Goal: Task Accomplishment & Management: Complete application form

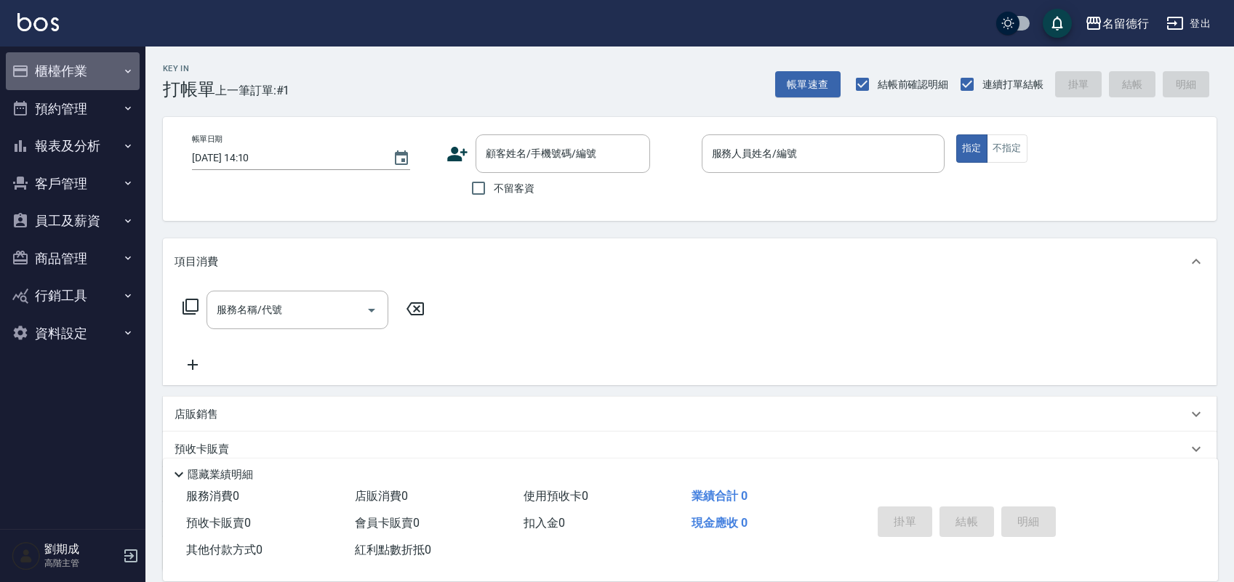
click at [63, 65] on button "櫃檯作業" at bounding box center [73, 71] width 134 height 38
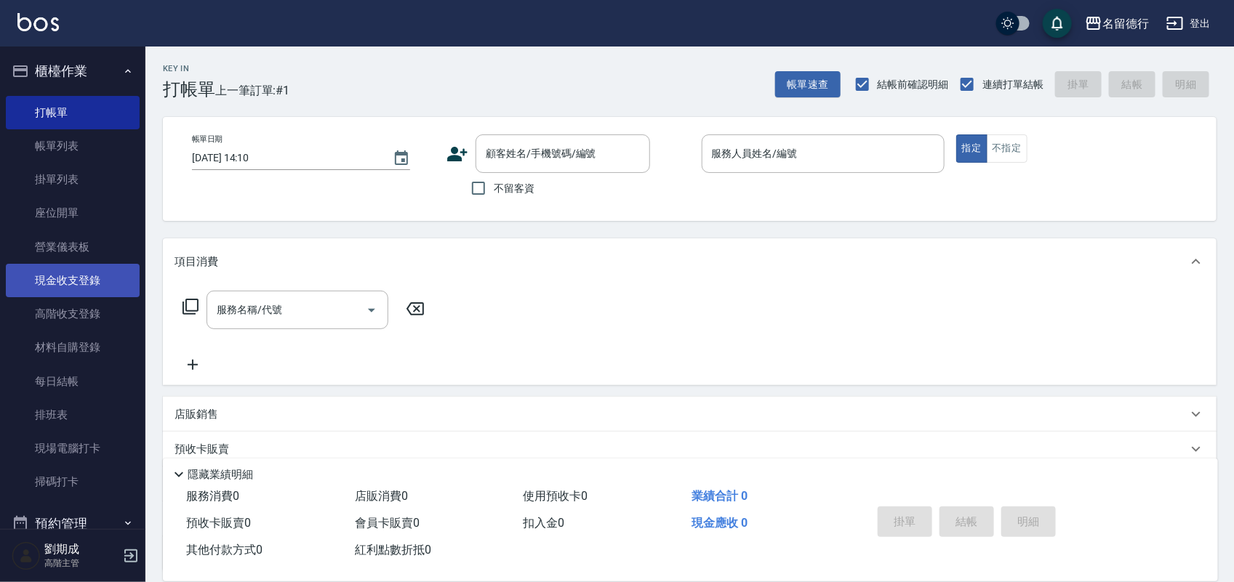
click at [81, 291] on link "現金收支登錄" at bounding box center [73, 280] width 134 height 33
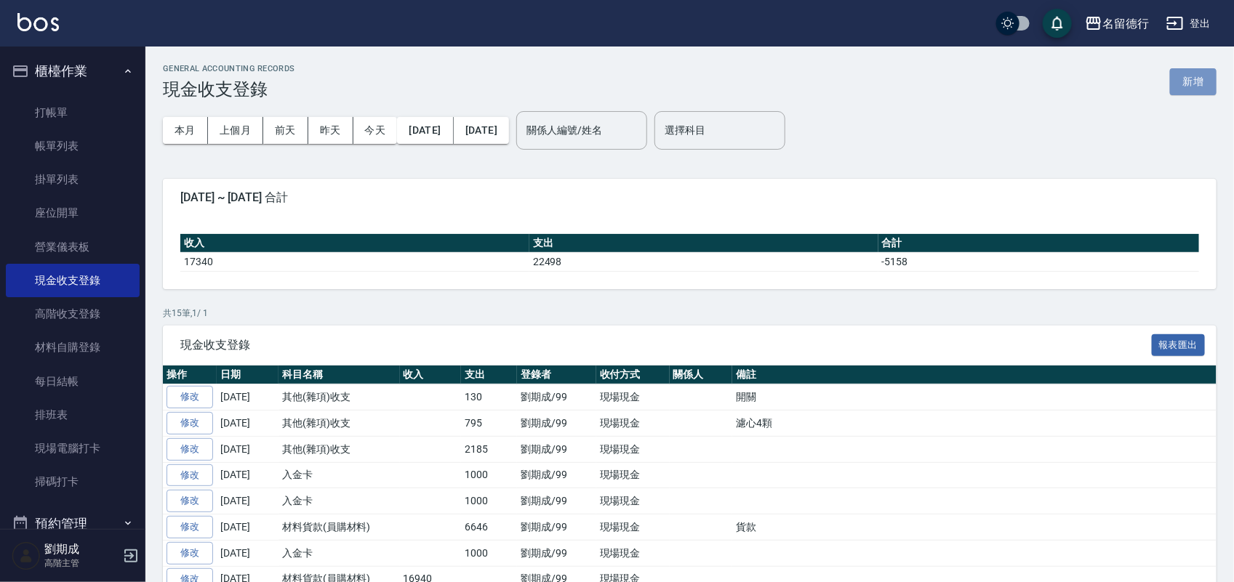
click at [1176, 78] on button "新增" at bounding box center [1193, 81] width 47 height 27
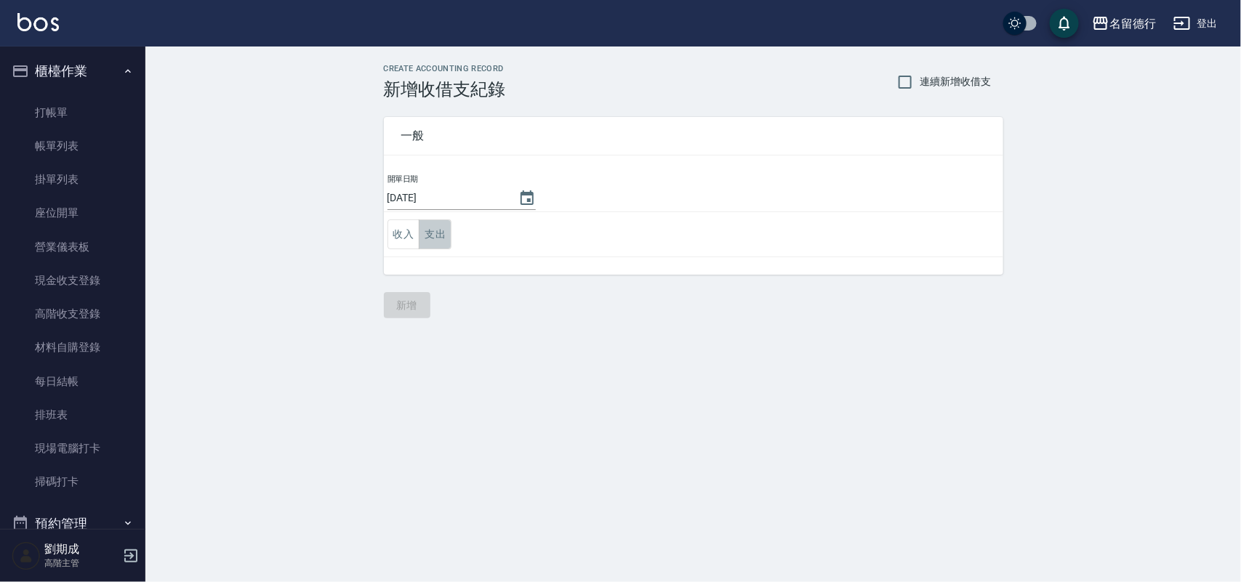
click at [435, 224] on button "支出" at bounding box center [435, 235] width 33 height 30
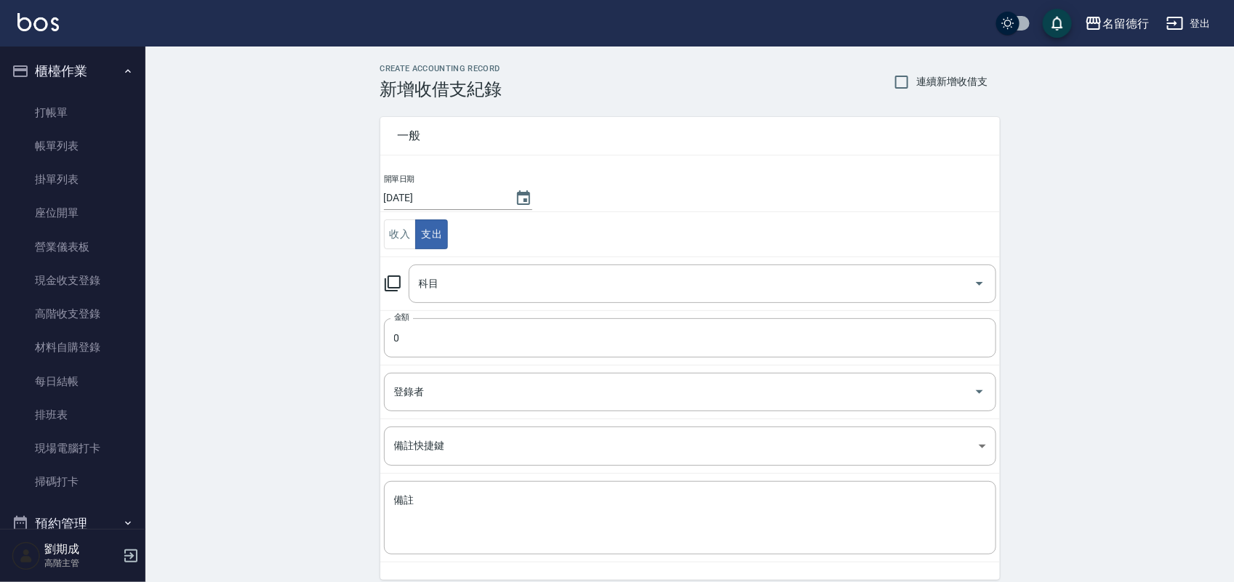
click at [387, 282] on icon at bounding box center [392, 283] width 17 height 17
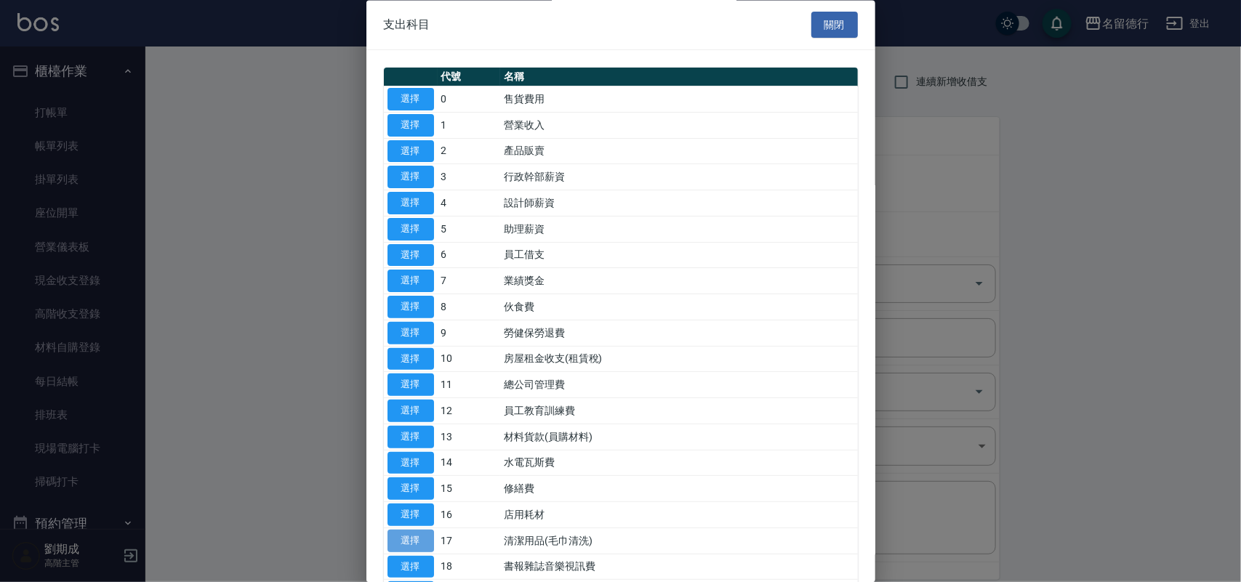
click at [422, 545] on button "選擇" at bounding box center [411, 541] width 47 height 23
type input "17 清潔用品(毛巾清洗)"
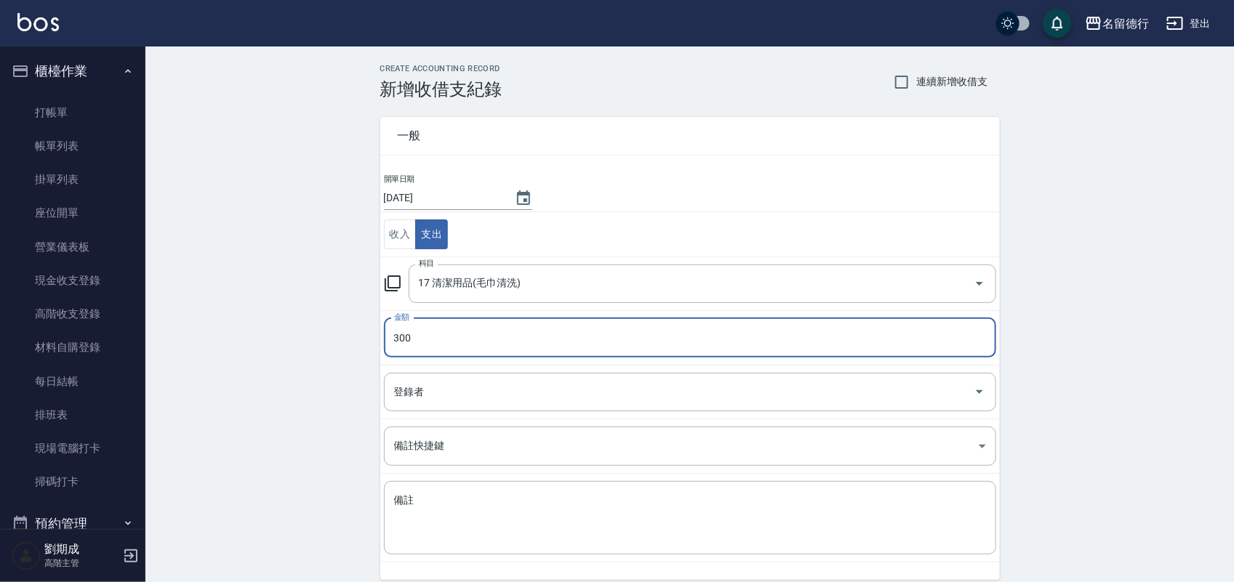
type input "300"
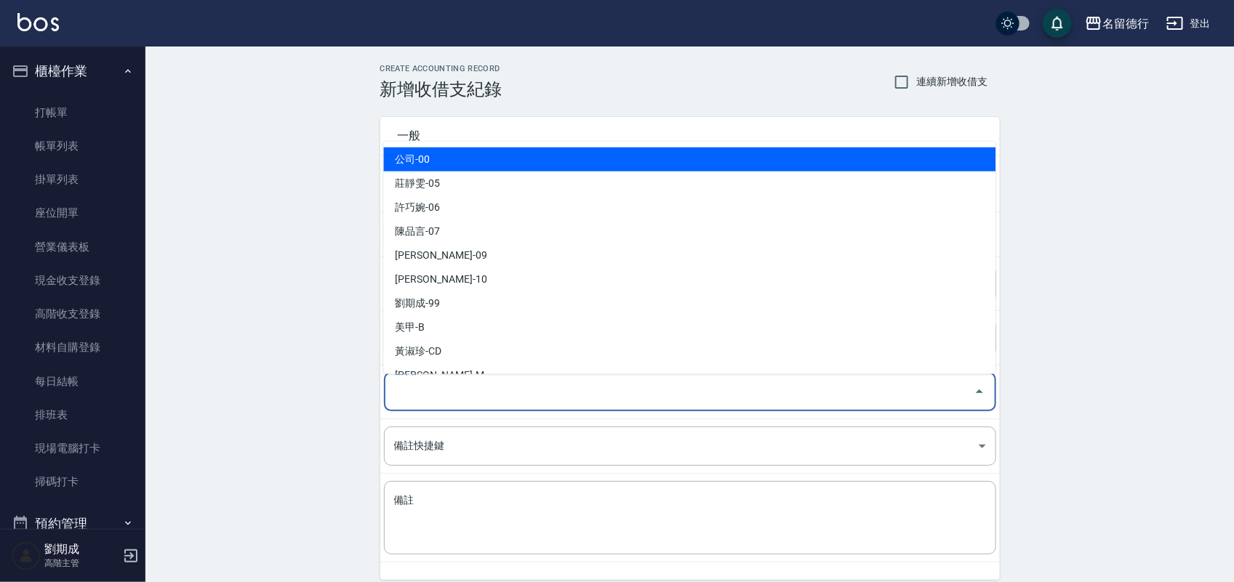
click at [400, 401] on input "登錄者" at bounding box center [678, 392] width 577 height 25
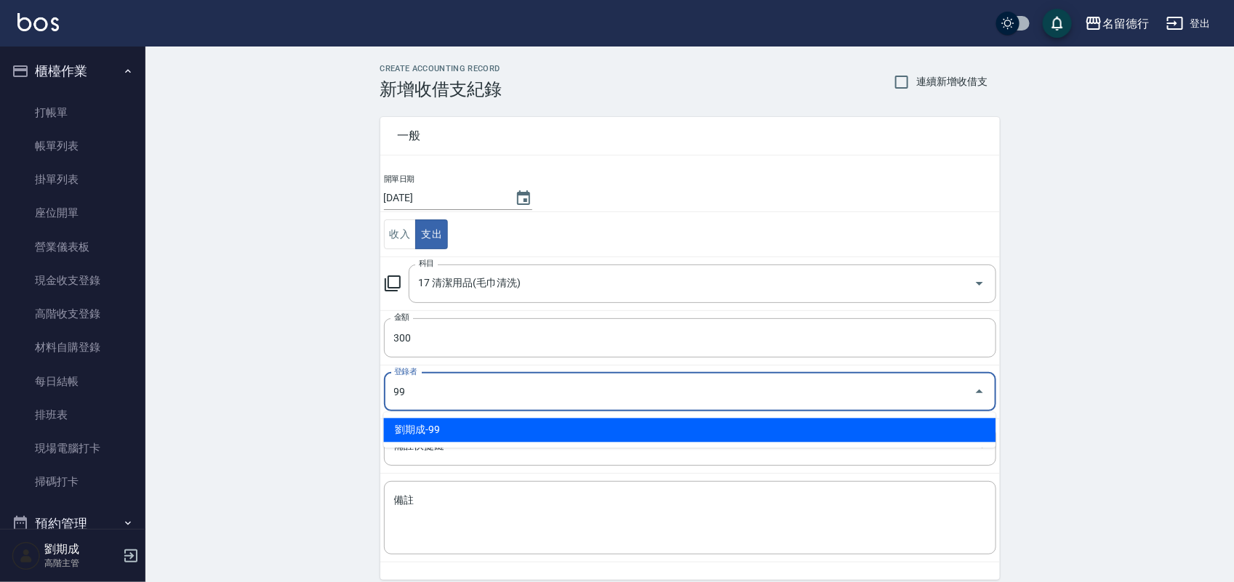
type input "劉期成-99"
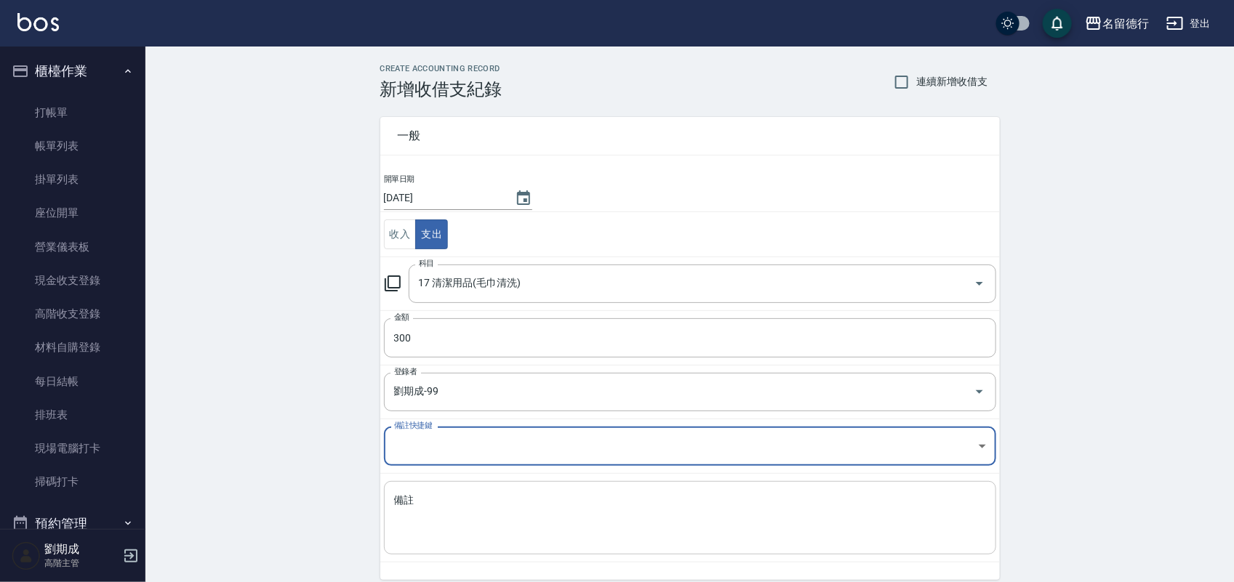
drag, startPoint x: 427, startPoint y: 506, endPoint x: 425, endPoint y: 499, distance: 7.4
click at [426, 500] on textarea "備註" at bounding box center [690, 518] width 592 height 49
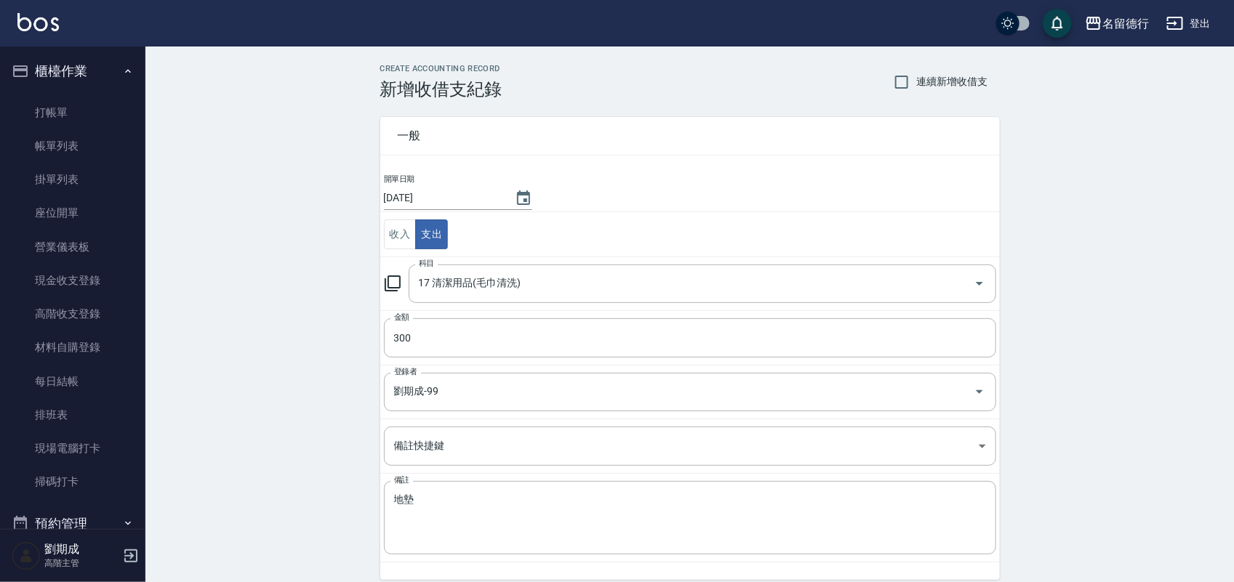
click at [310, 393] on div "CREATE ACCOUNTING RECORD 新增收借支紀錄 連續新增收借支 一般 開單日期 2025/09/17 收入 支出 科目 17 清潔用品(毛巾…" at bounding box center [689, 344] width 1088 height 595
click at [483, 511] on textarea "地墊" at bounding box center [690, 518] width 592 height 49
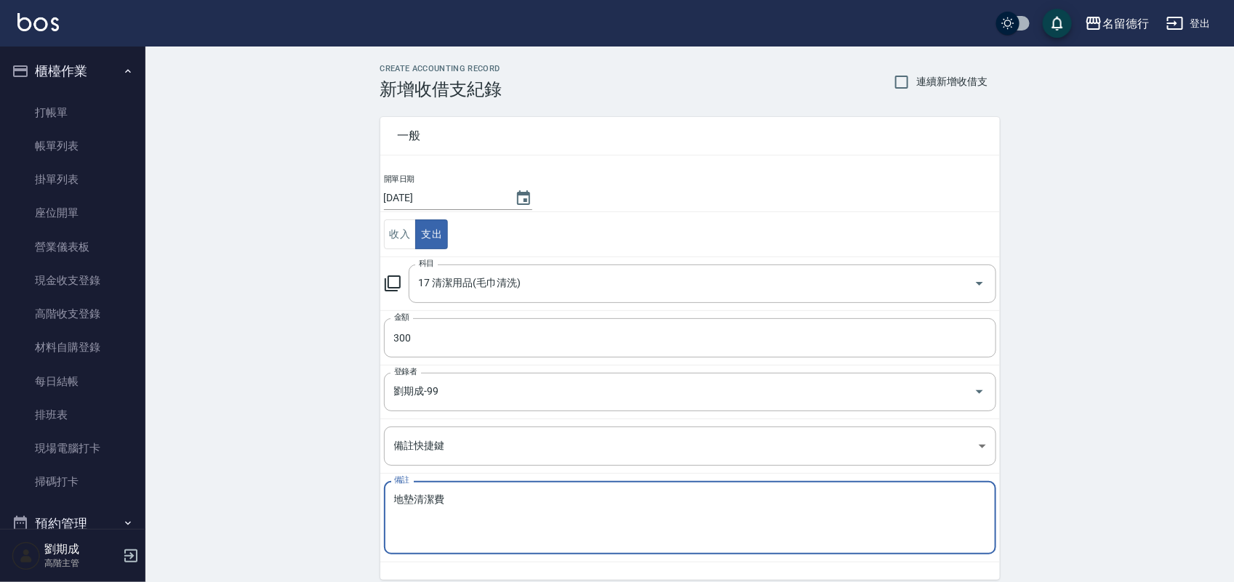
type textarea "地墊清潔費"
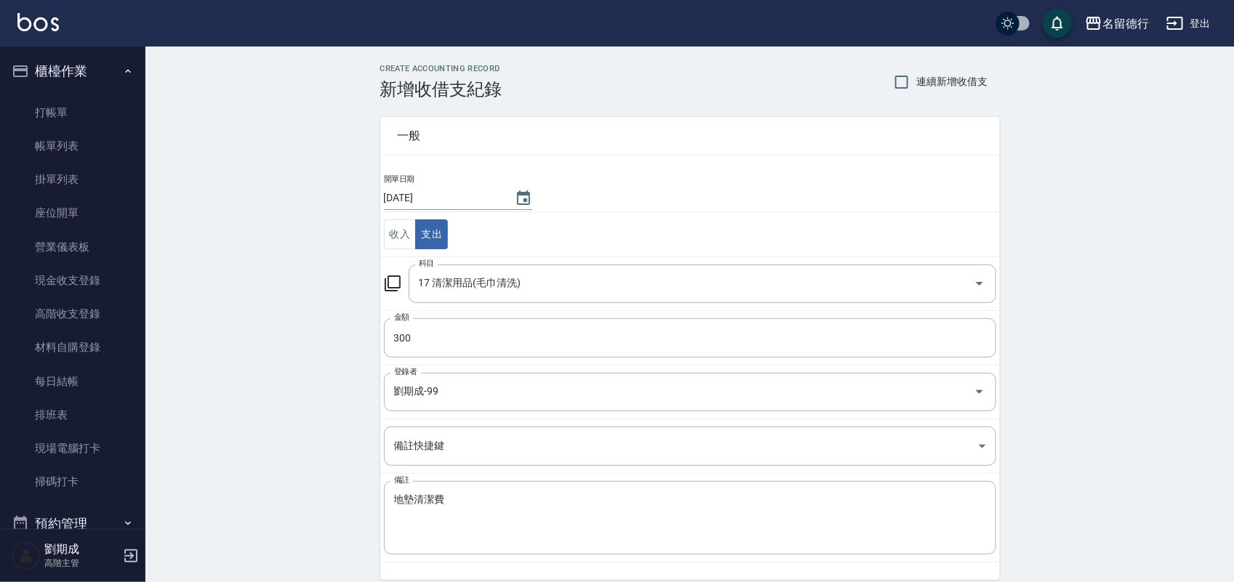
click at [329, 350] on div "CREATE ACCOUNTING RECORD 新增收借支紀錄 連續新增收借支 一般 開單日期 2025/09/17 收入 支出 科目 17 清潔用品(毛巾…" at bounding box center [689, 344] width 1088 height 595
click at [459, 522] on textarea "地墊清潔費" at bounding box center [690, 518] width 592 height 49
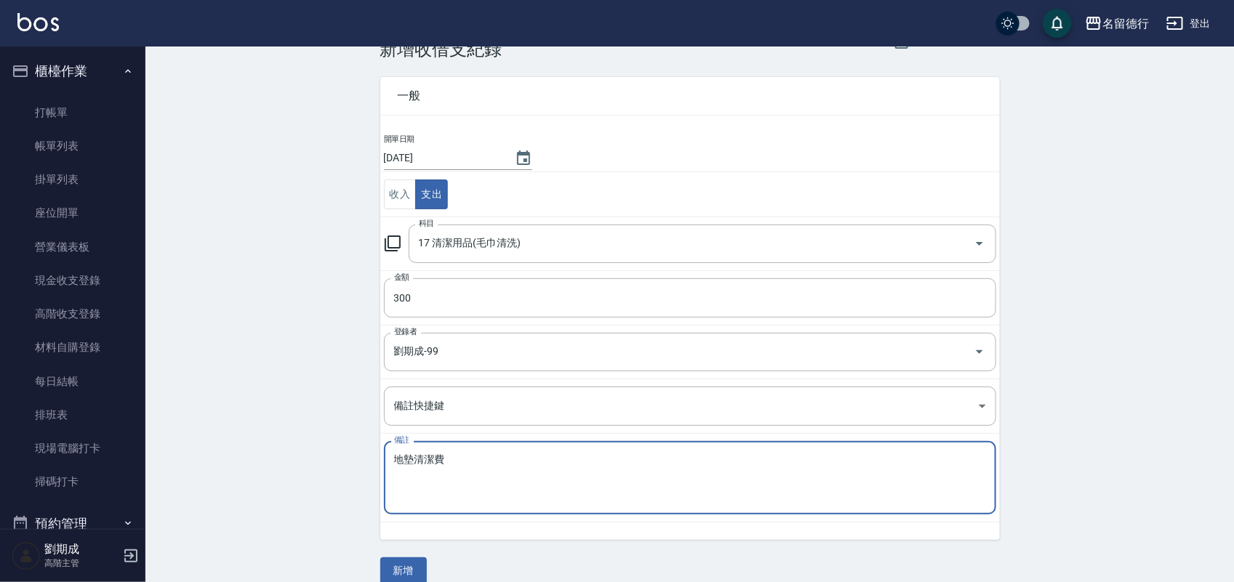
scroll to position [60, 0]
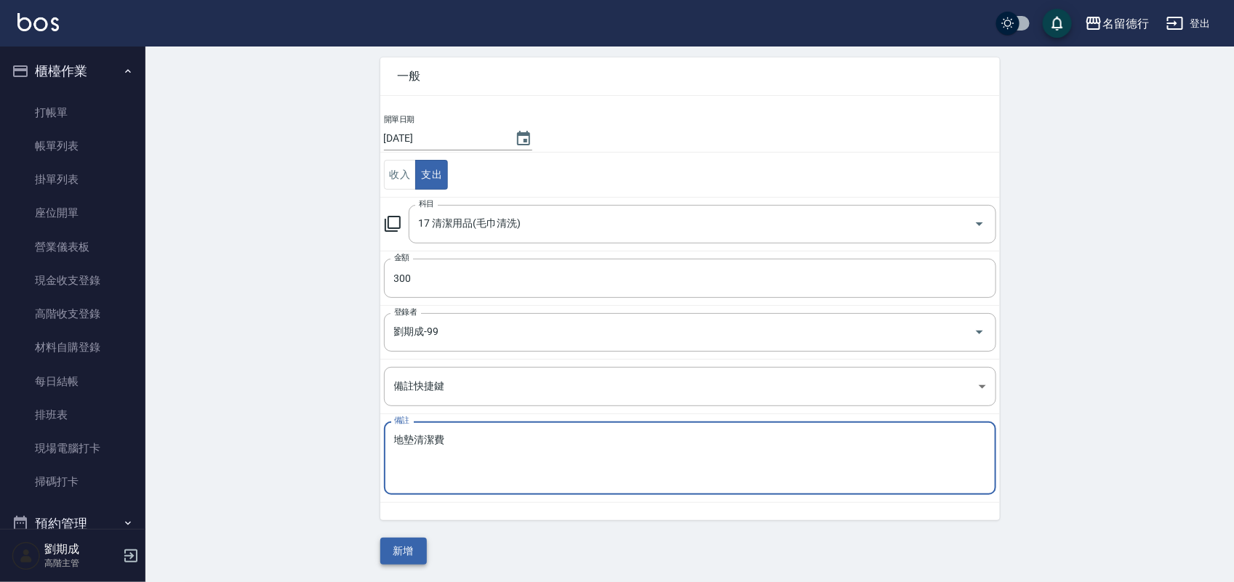
click at [386, 545] on button "新增" at bounding box center [403, 551] width 47 height 27
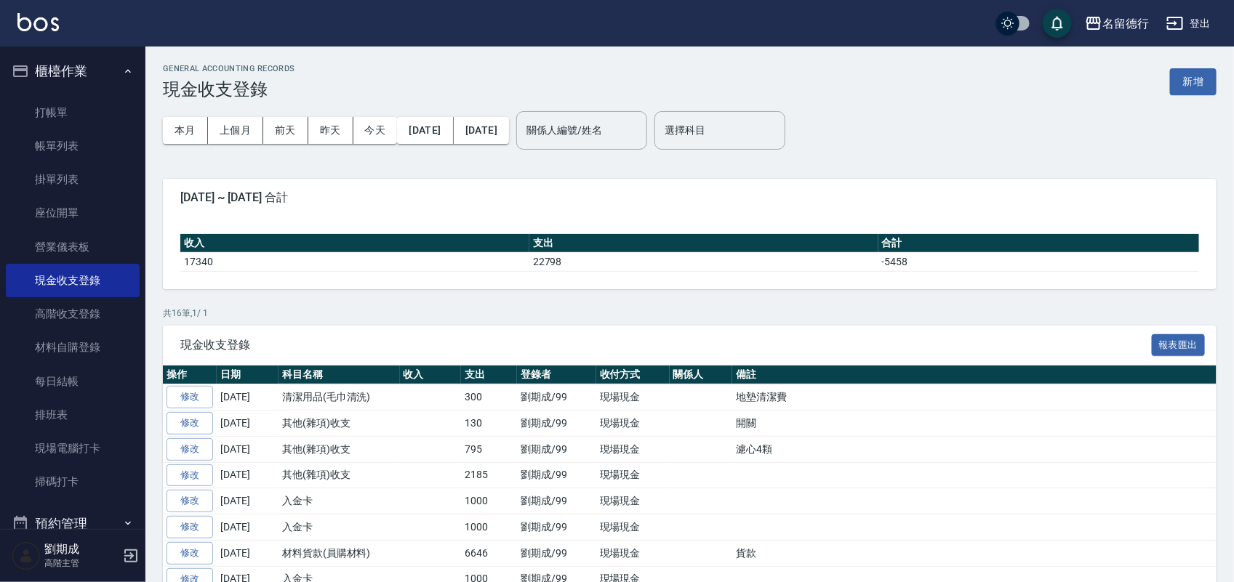
click at [1171, 23] on icon "button" at bounding box center [1175, 23] width 16 height 13
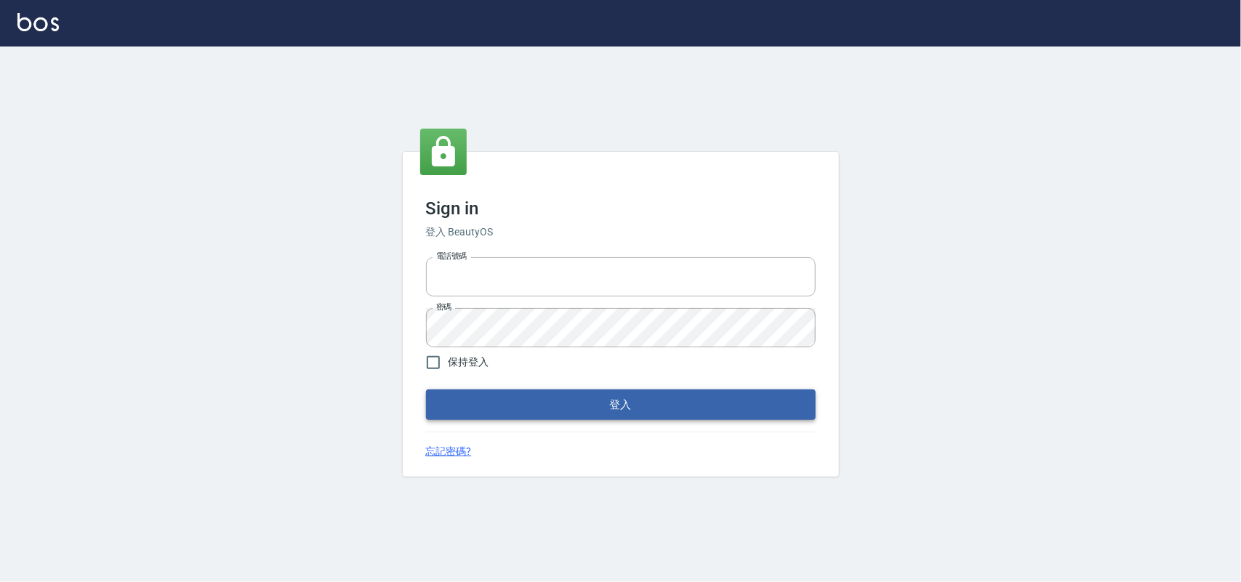
type input "28261007"
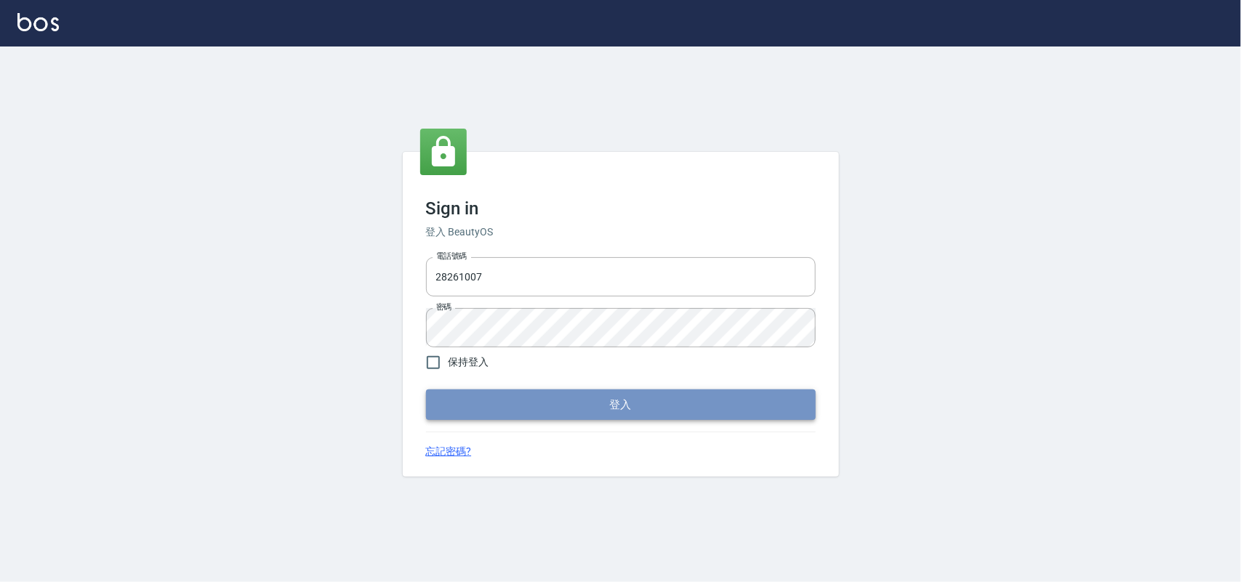
click at [611, 390] on button "登入" at bounding box center [621, 405] width 390 height 31
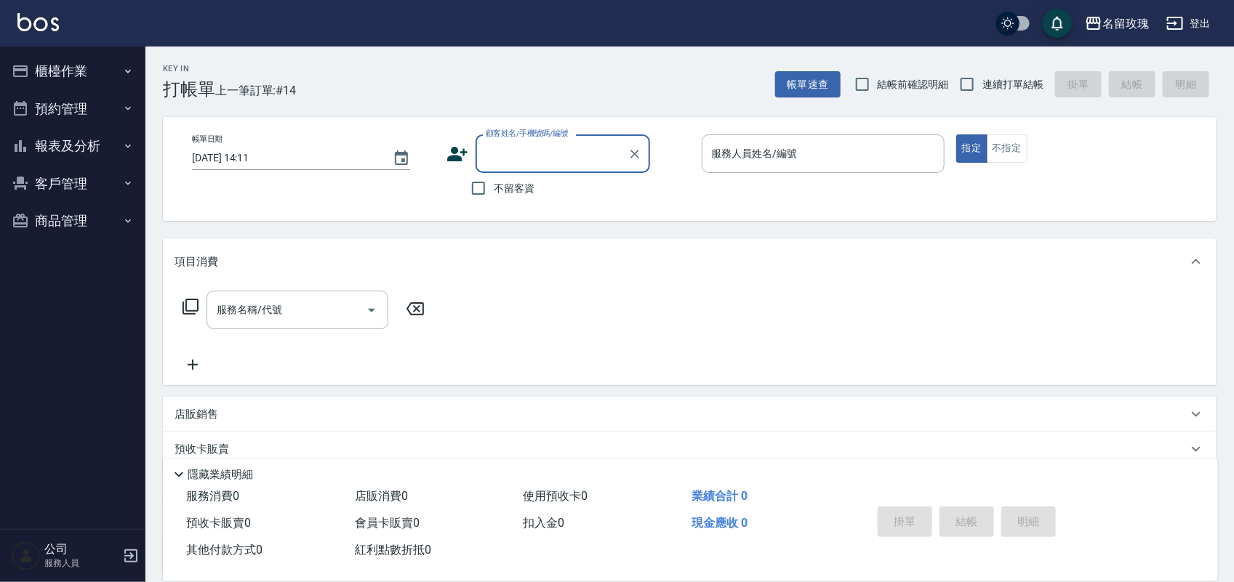
click at [902, 79] on span "結帳前確認明細" at bounding box center [913, 84] width 71 height 15
click at [878, 79] on input "結帳前確認明細" at bounding box center [862, 84] width 31 height 31
checkbox input "true"
drag, startPoint x: 952, startPoint y: 81, endPoint x: 936, endPoint y: 100, distance: 24.7
click at [953, 82] on input "連續打單結帳" at bounding box center [967, 84] width 31 height 31
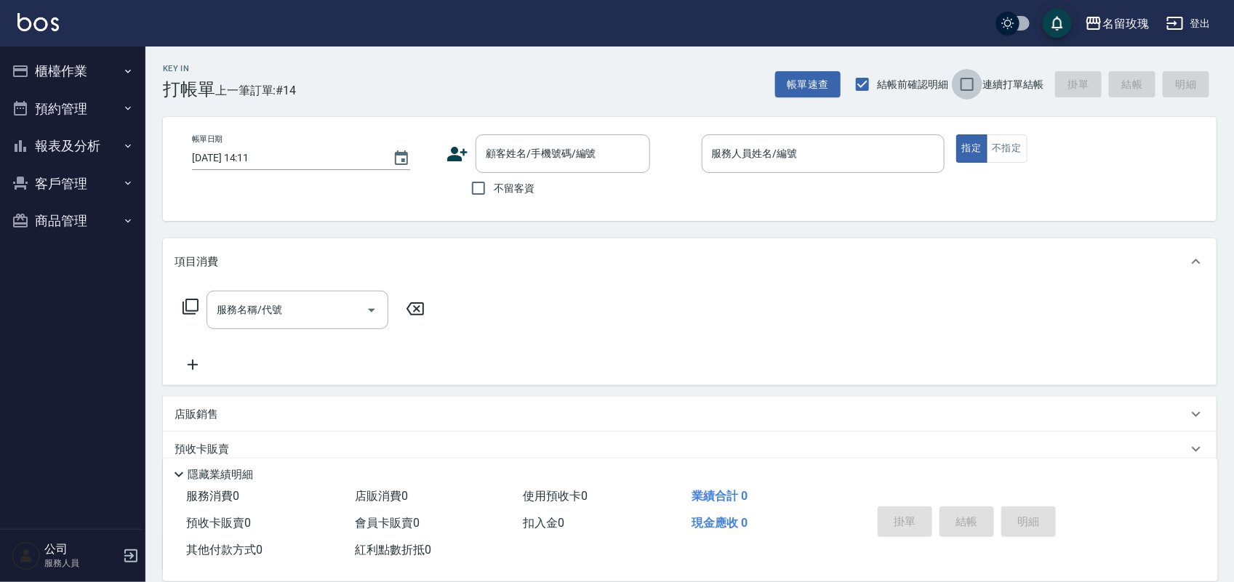
checkbox input "true"
click at [513, 190] on span "不留客資" at bounding box center [514, 188] width 41 height 15
click at [494, 190] on input "不留客資" at bounding box center [478, 188] width 31 height 31
checkbox input "true"
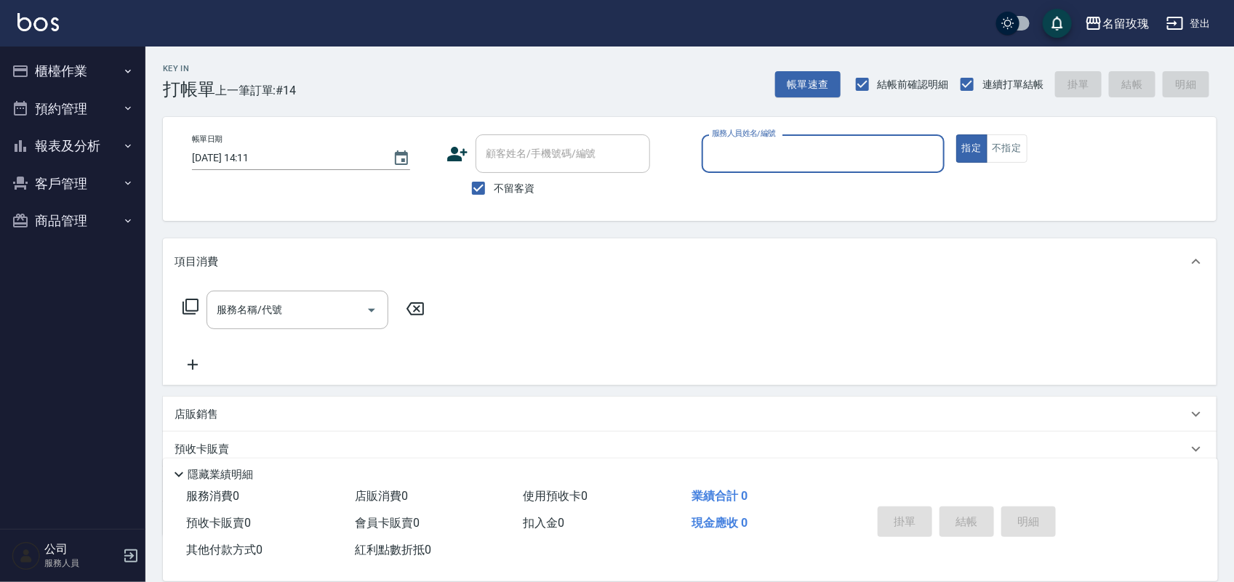
click at [91, 78] on button "櫃檯作業" at bounding box center [73, 71] width 134 height 38
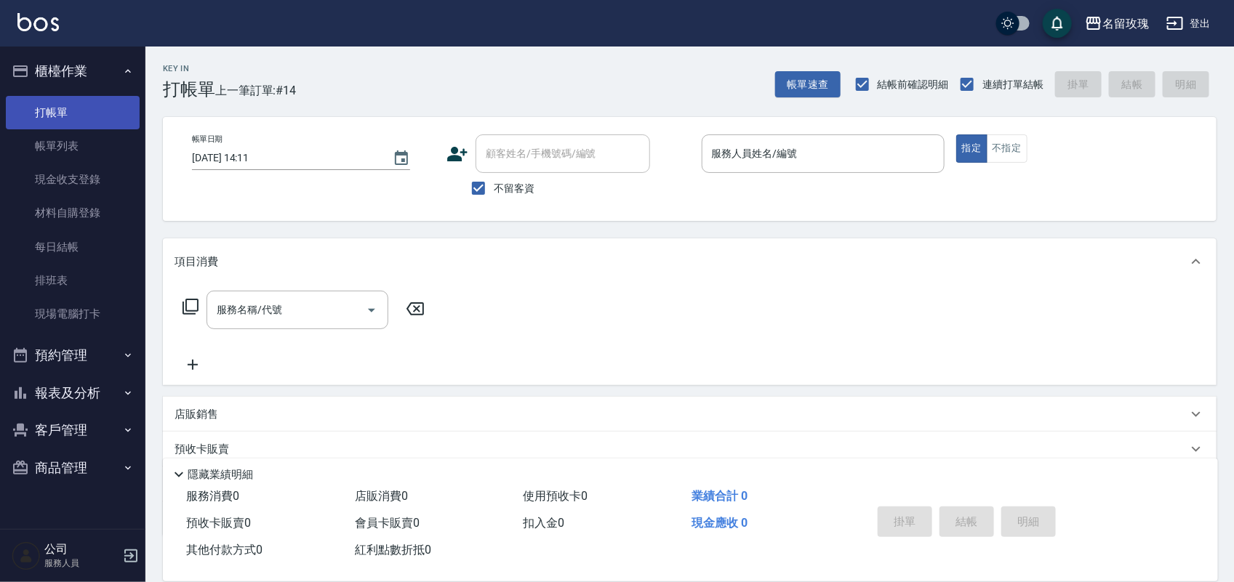
click at [105, 121] on link "打帳單" at bounding box center [73, 112] width 134 height 33
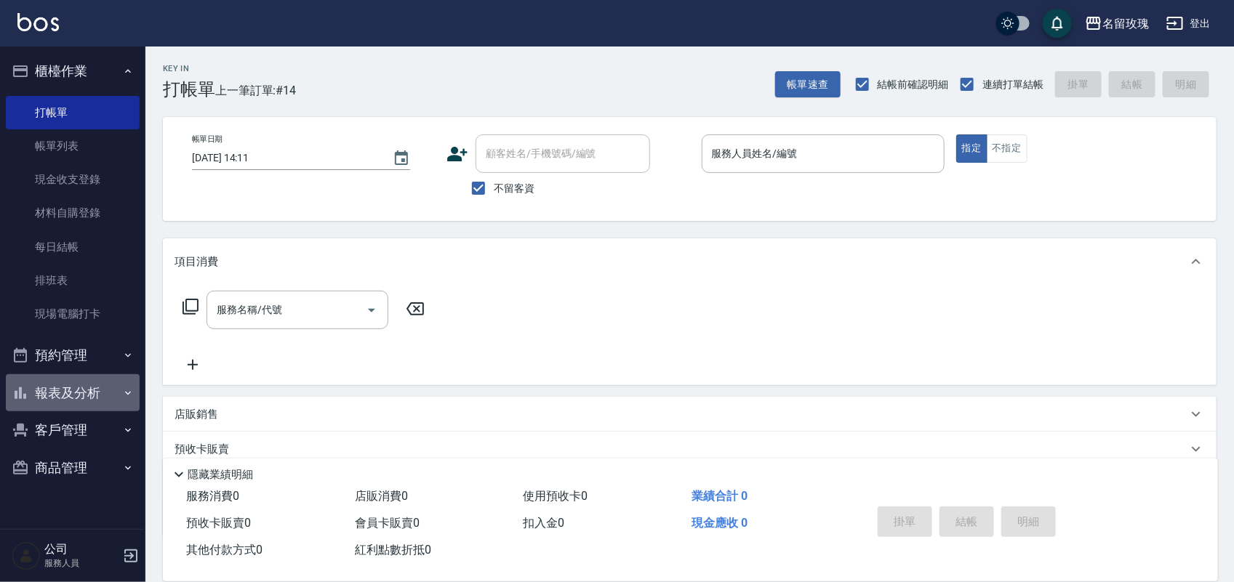
click at [45, 404] on button "報表及分析" at bounding box center [73, 393] width 134 height 38
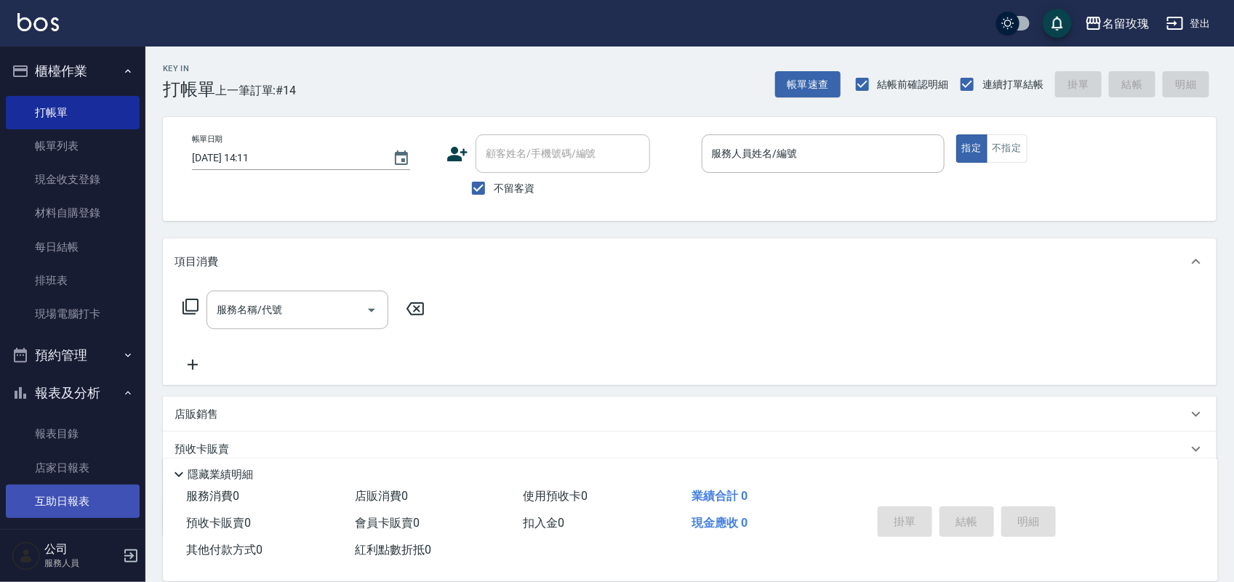
click at [80, 502] on link "互助日報表" at bounding box center [73, 501] width 134 height 33
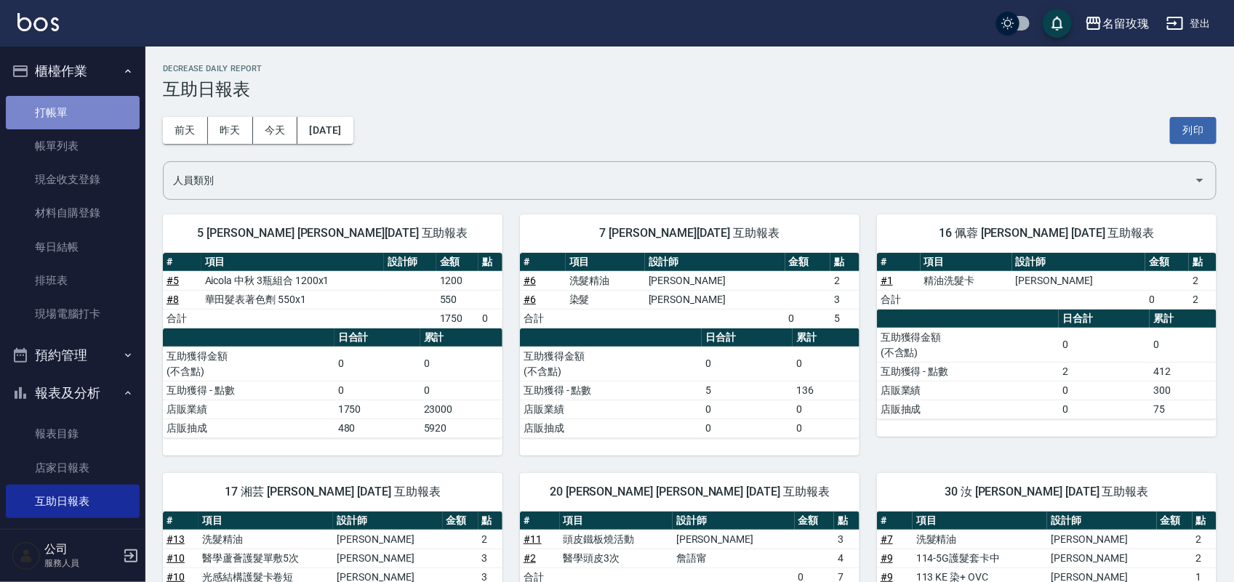
click at [97, 121] on link "打帳單" at bounding box center [73, 112] width 134 height 33
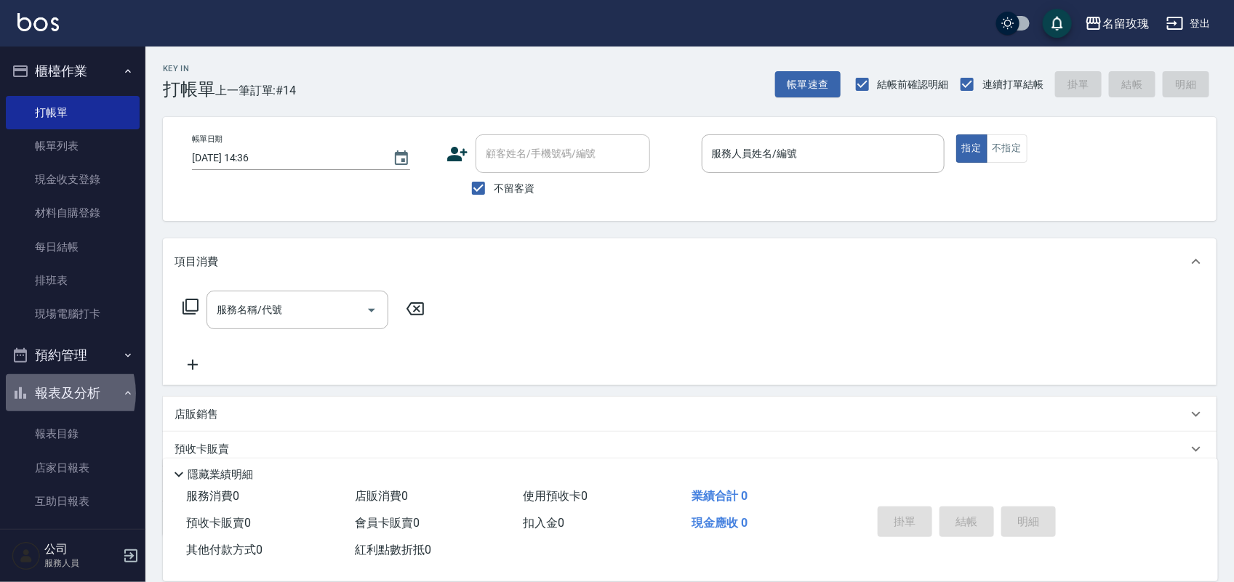
click at [53, 394] on button "報表及分析" at bounding box center [73, 393] width 134 height 38
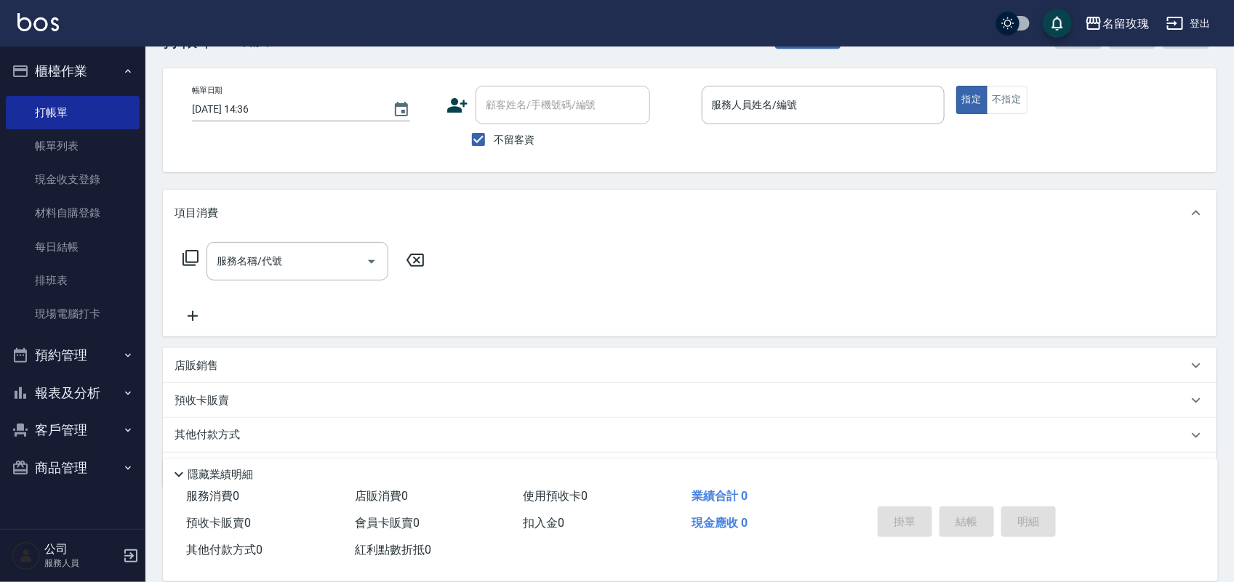
scroll to position [92, 0]
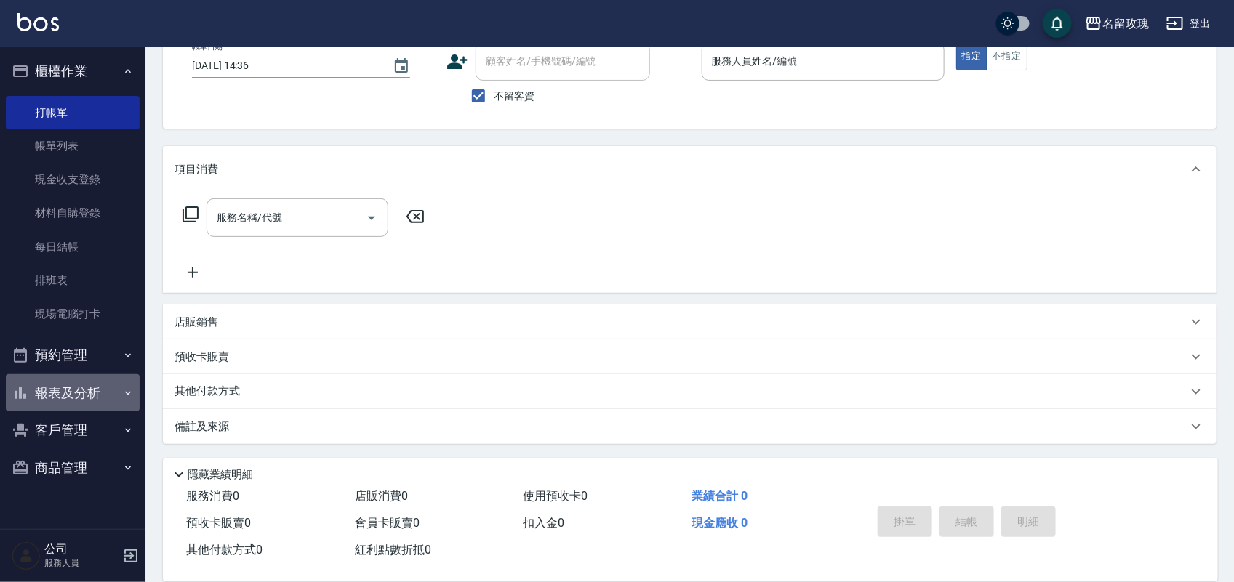
click at [67, 400] on button "報表及分析" at bounding box center [73, 393] width 134 height 38
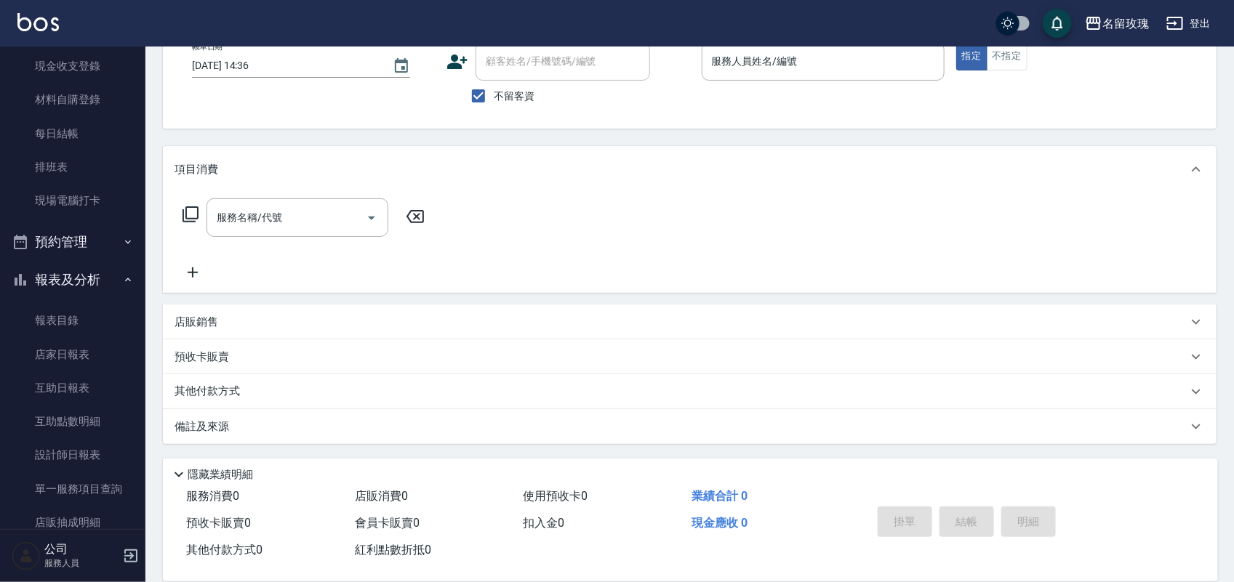
scroll to position [255, 0]
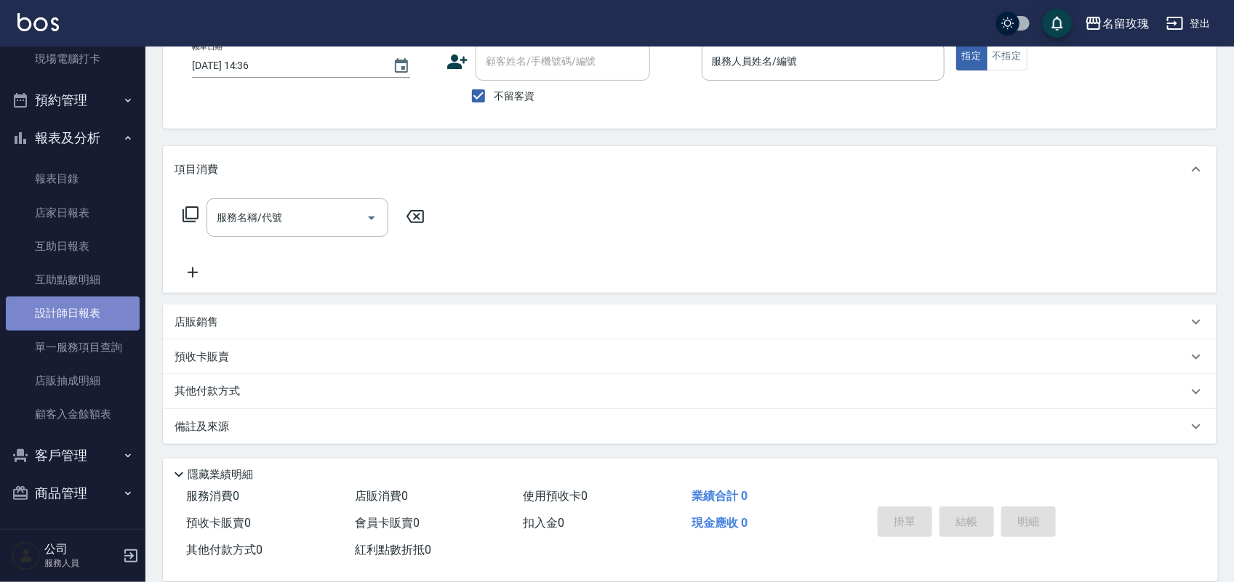
click at [107, 318] on link "設計師日報表" at bounding box center [73, 313] width 134 height 33
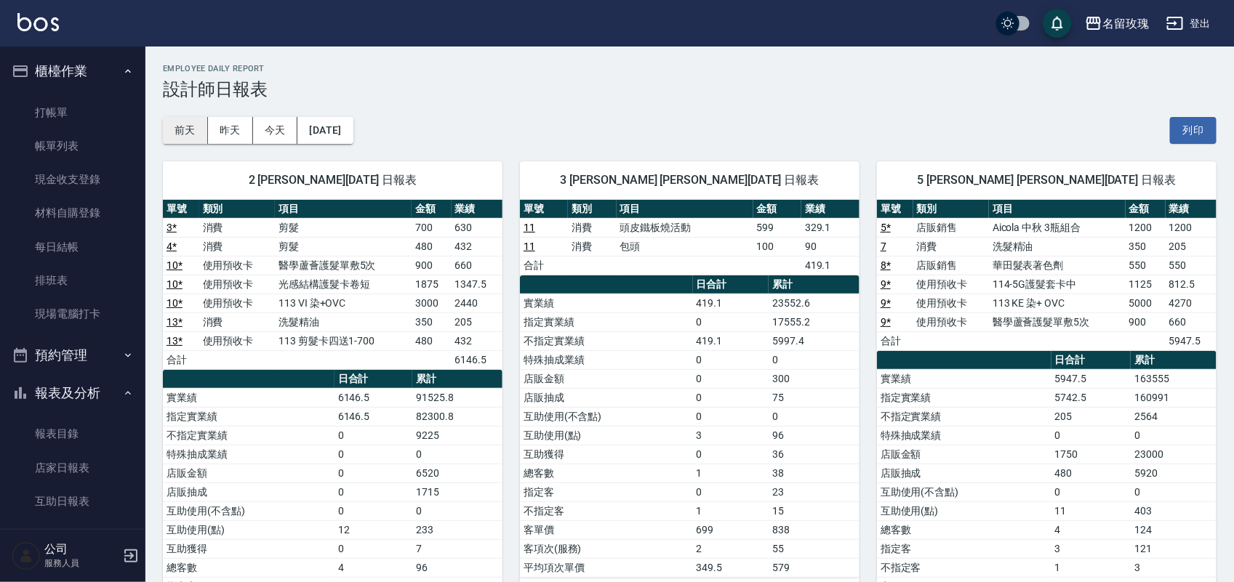
click at [201, 128] on button "前天" at bounding box center [185, 130] width 45 height 27
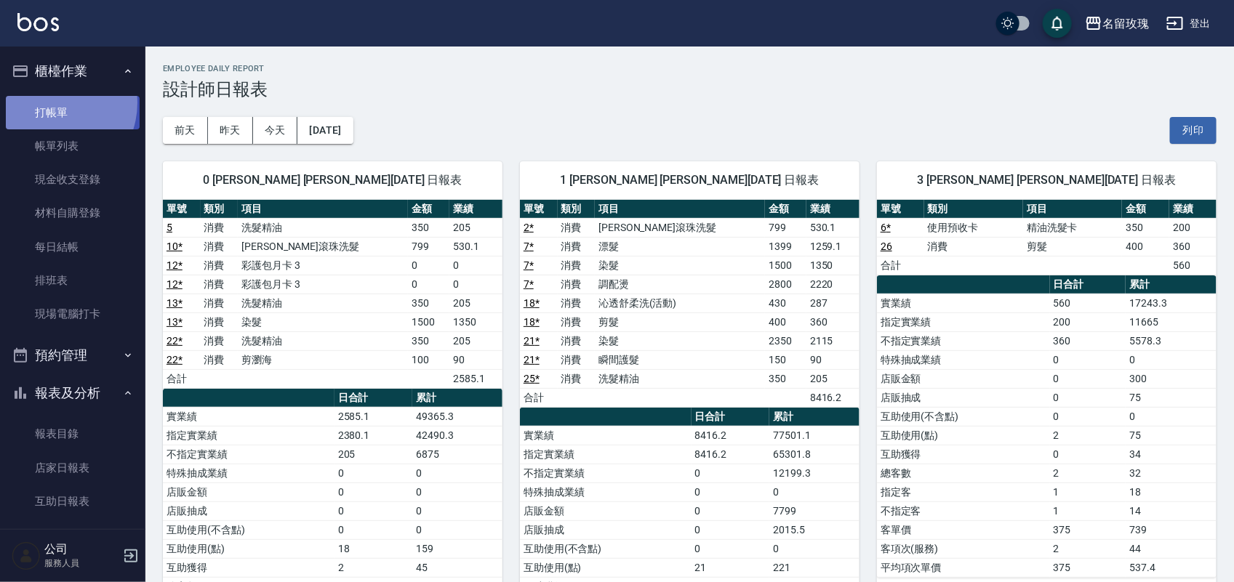
click at [48, 103] on link "打帳單" at bounding box center [73, 112] width 134 height 33
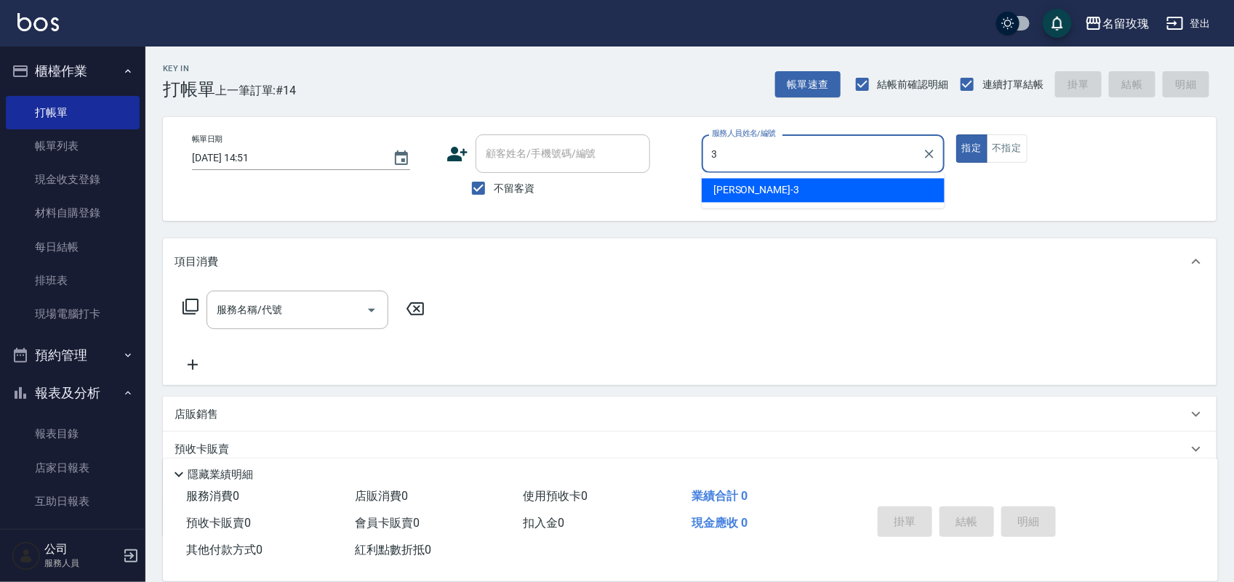
type input "[PERSON_NAME]-3"
type button "true"
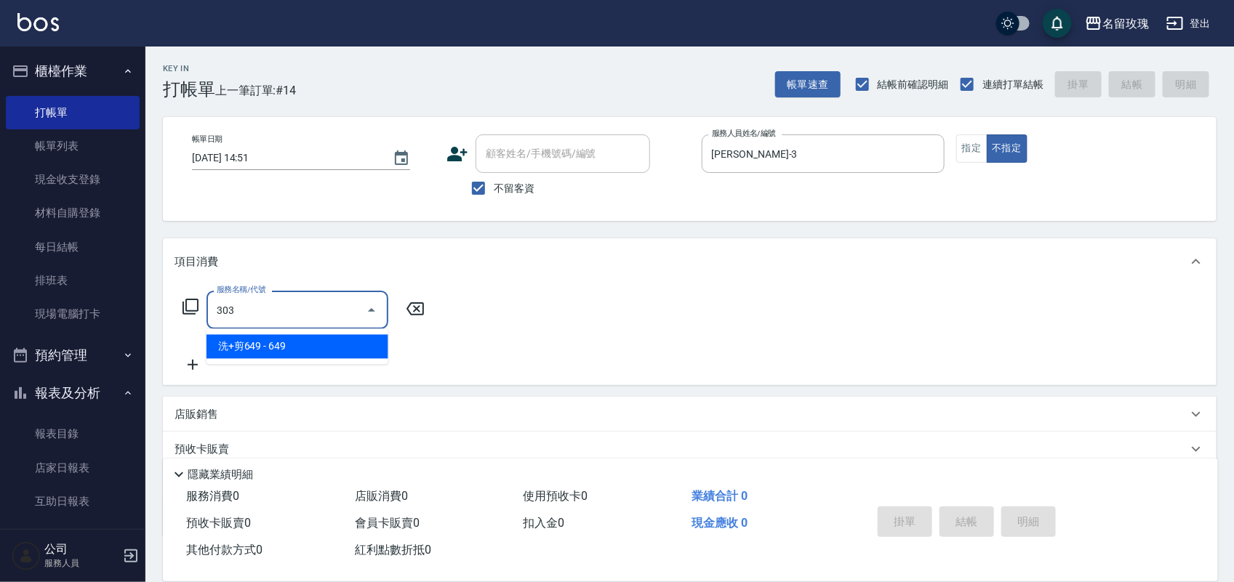
type input "洗+剪649(303)"
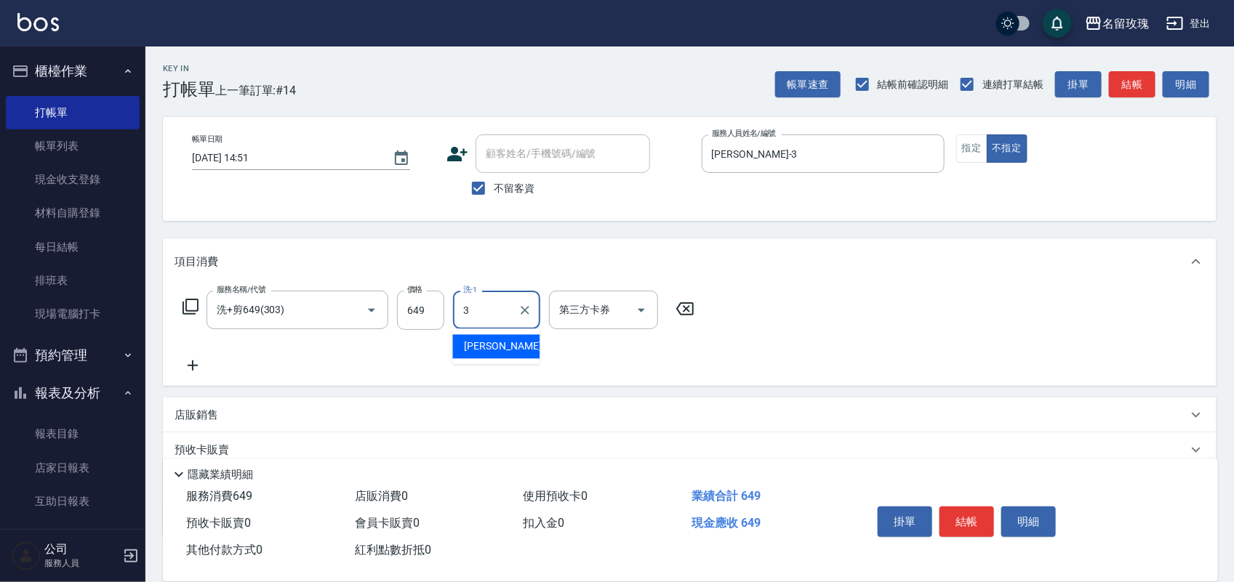
type input "[PERSON_NAME]-3"
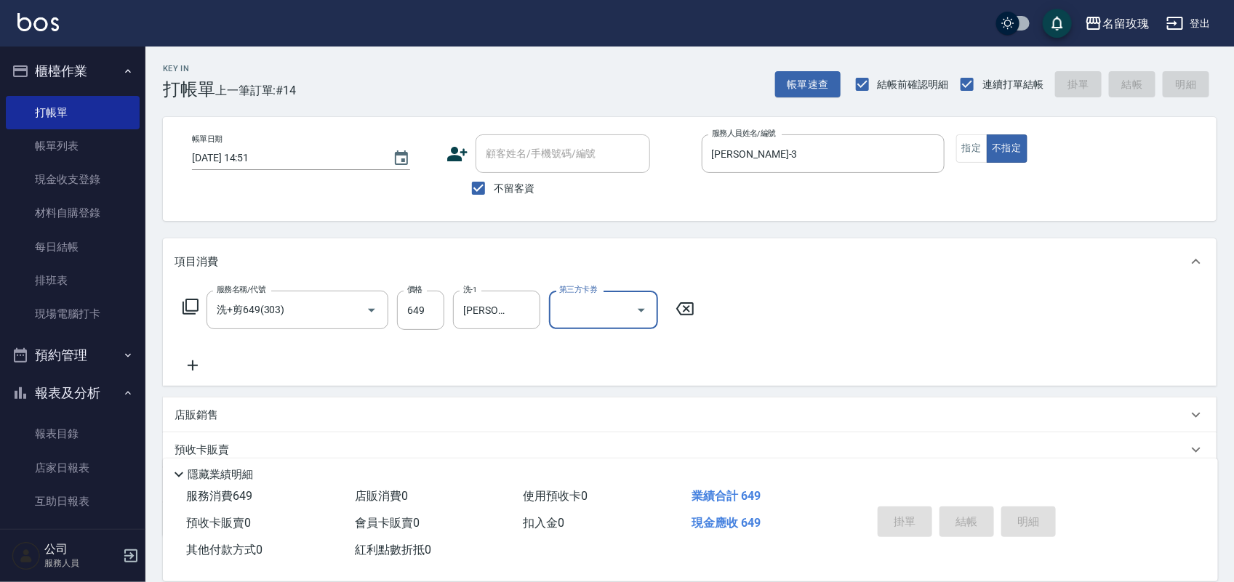
type input "[DATE] 15:14"
